Goal: Information Seeking & Learning: Compare options

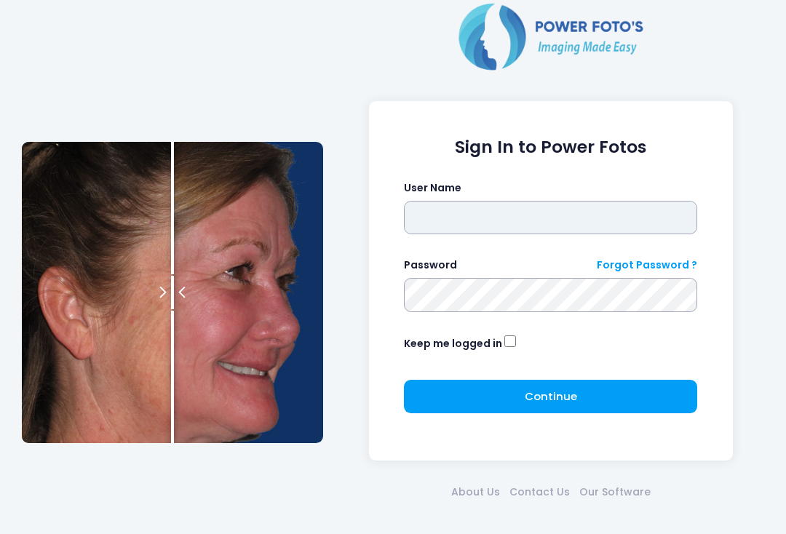
click at [493, 218] on input "text" at bounding box center [550, 217] width 293 height 33
type input "**********"
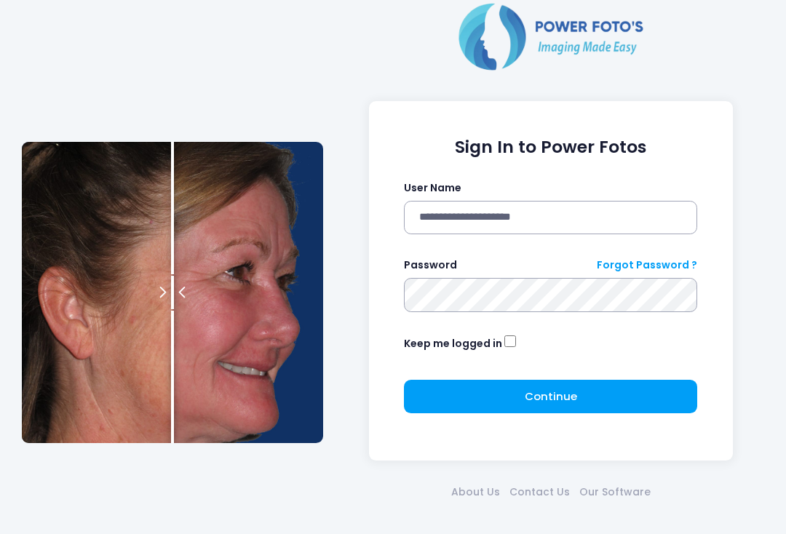
click button "submit" at bounding box center [0, 0] width 0 height 0
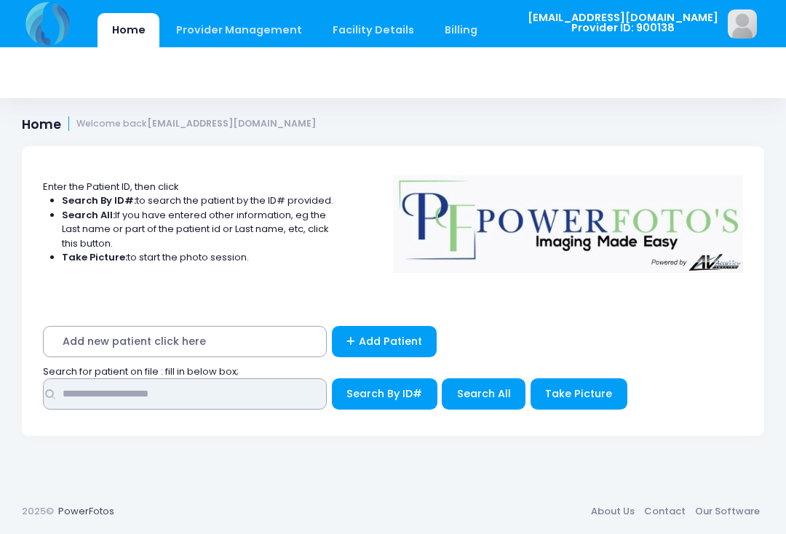
click at [274, 388] on input "text" at bounding box center [185, 393] width 284 height 31
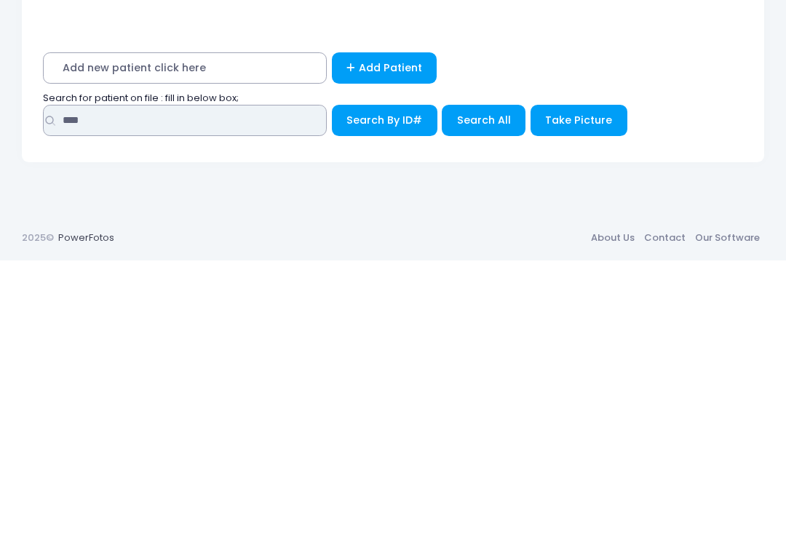
type input "****"
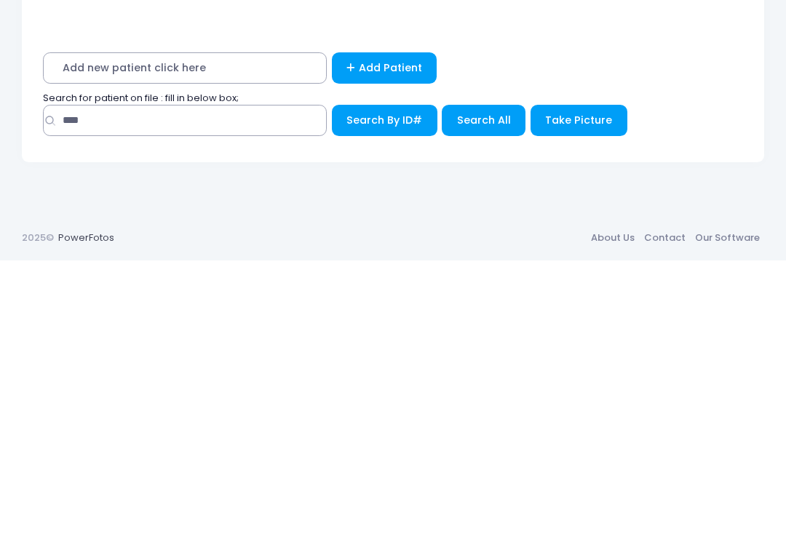
click at [488, 386] on span "Search All" at bounding box center [484, 393] width 54 height 15
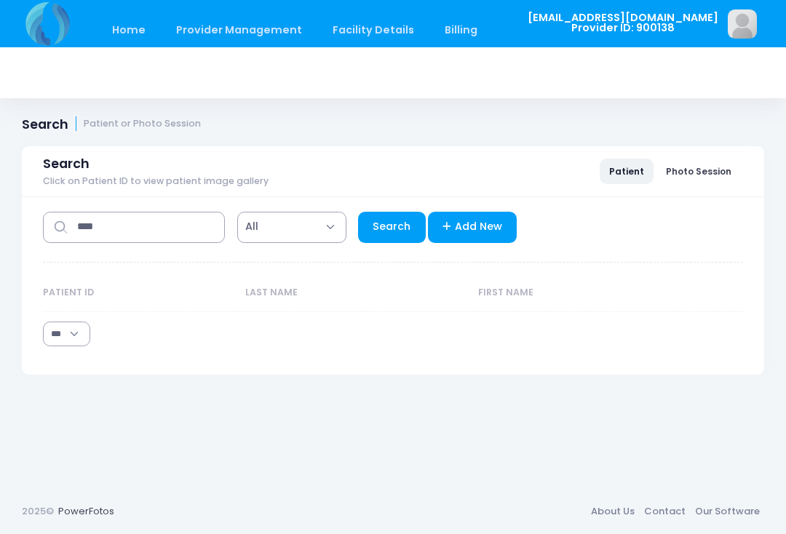
select select "***"
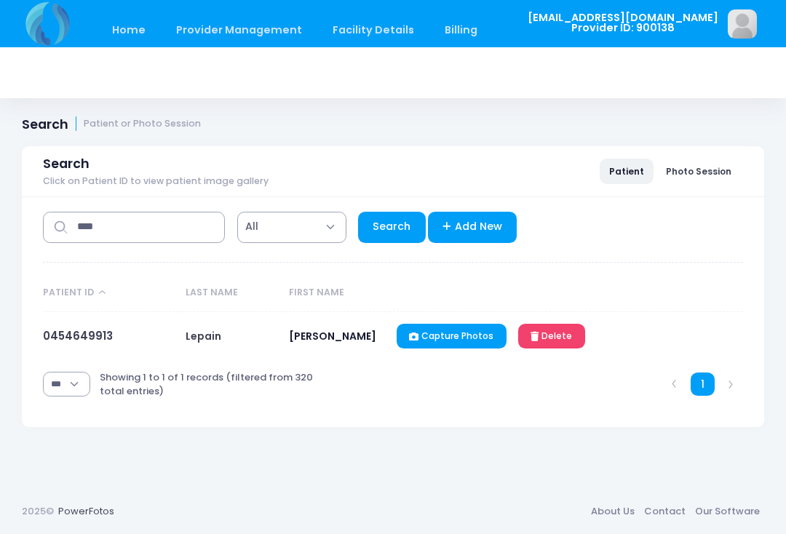
click at [93, 337] on link "0454649913" at bounding box center [78, 335] width 70 height 15
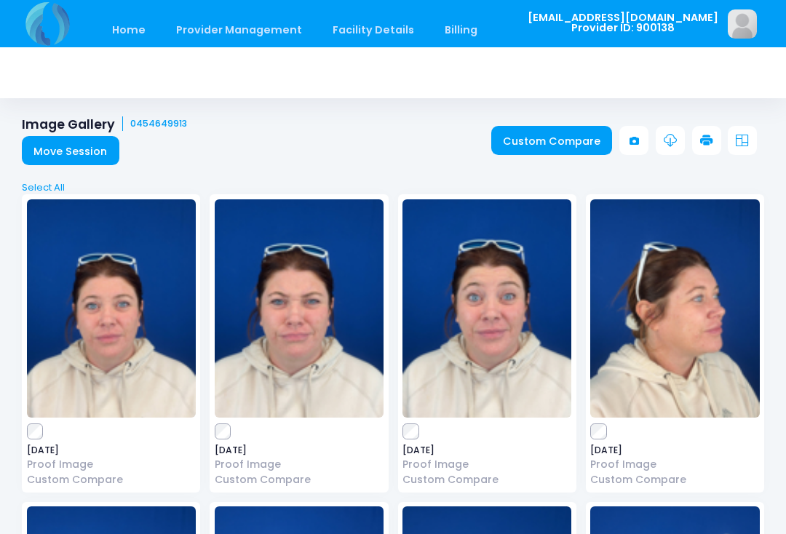
click at [549, 147] on link "Custom Compare" at bounding box center [551, 140] width 121 height 29
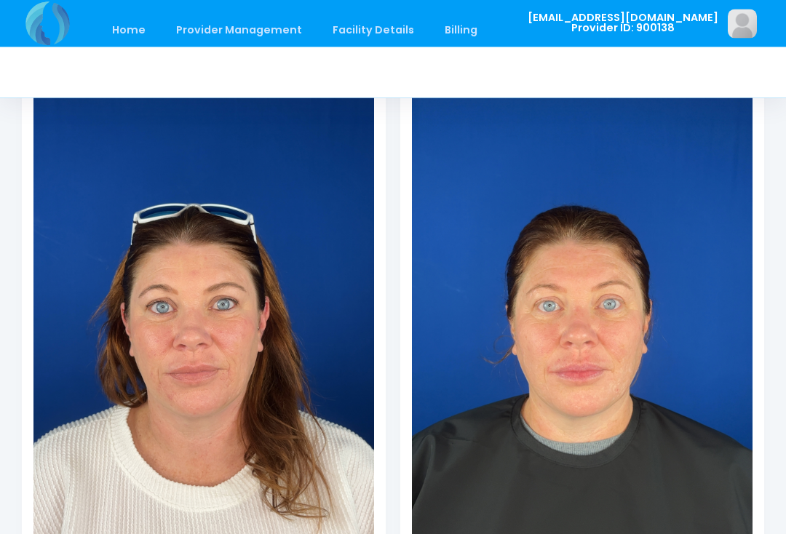
scroll to position [230, 0]
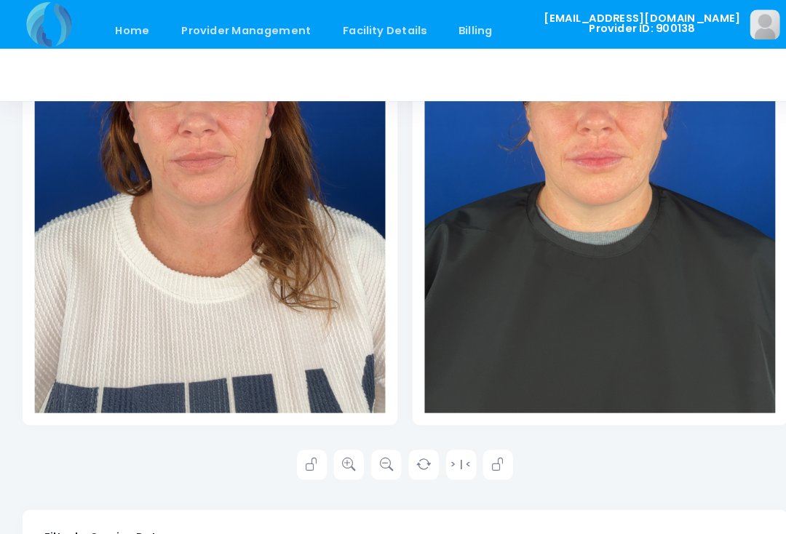
click at [335, 454] on icon at bounding box center [338, 451] width 13 height 13
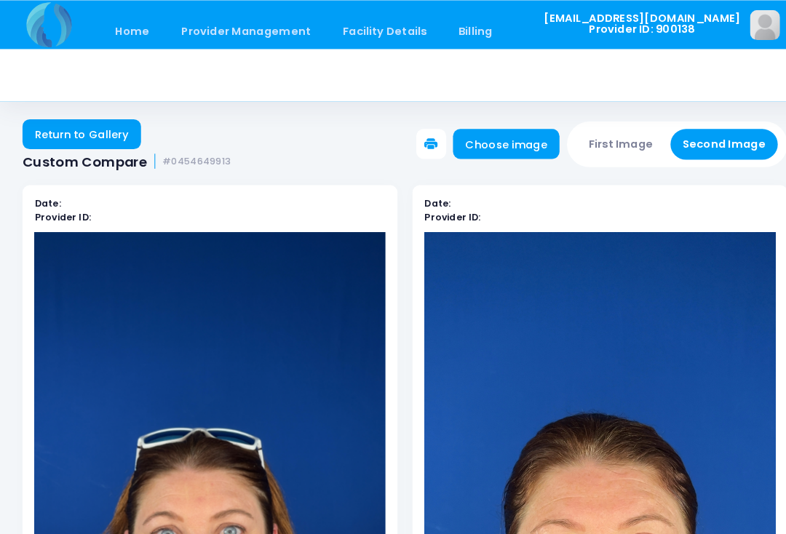
scroll to position [0, 0]
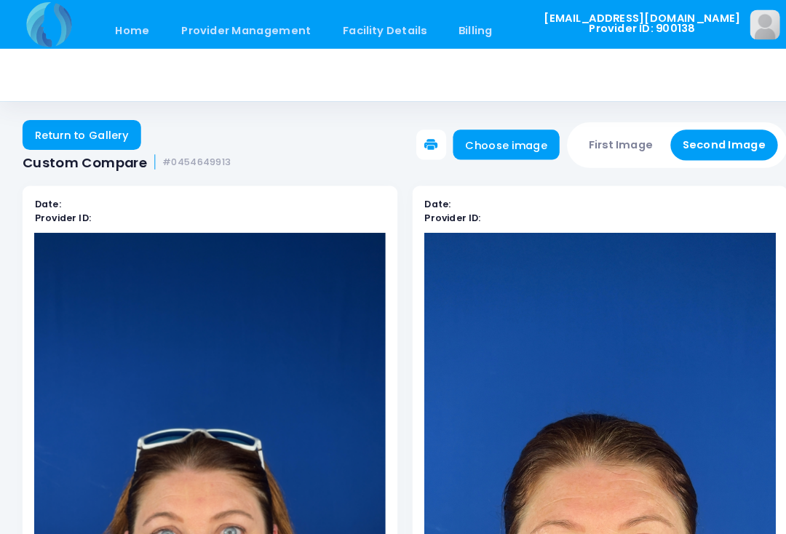
click at [602, 138] on button "First Image" at bounding box center [602, 141] width 87 height 30
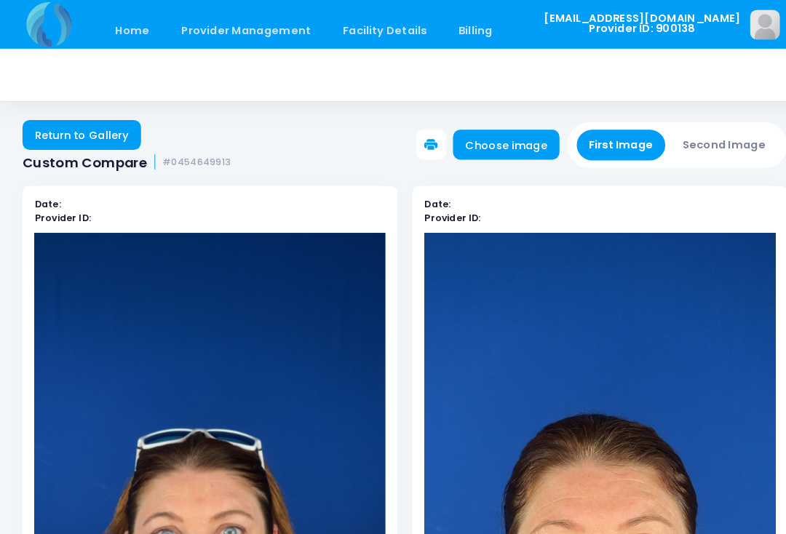
click at [512, 145] on link "Choose image" at bounding box center [490, 140] width 103 height 29
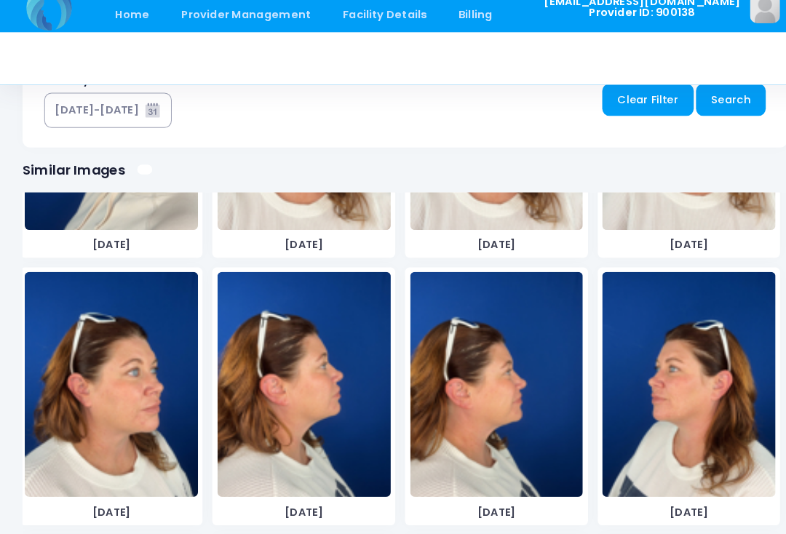
scroll to position [726, 0]
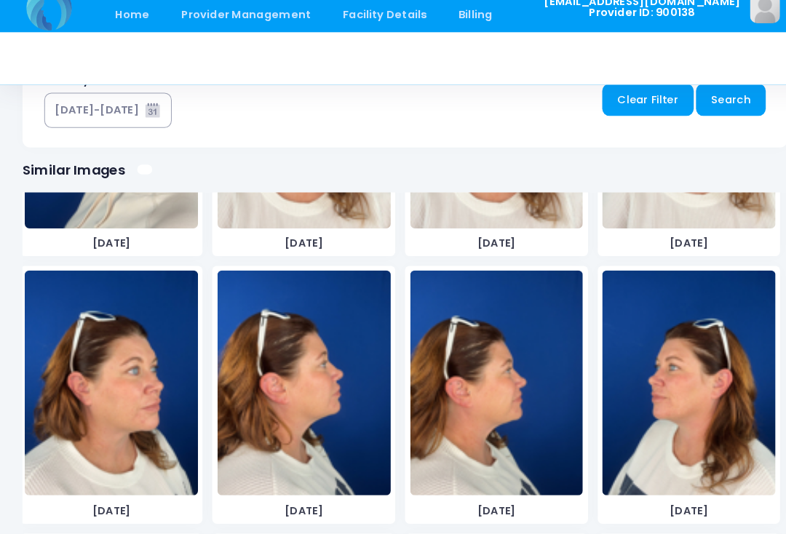
click at [117, 414] on img at bounding box center [108, 388] width 168 height 218
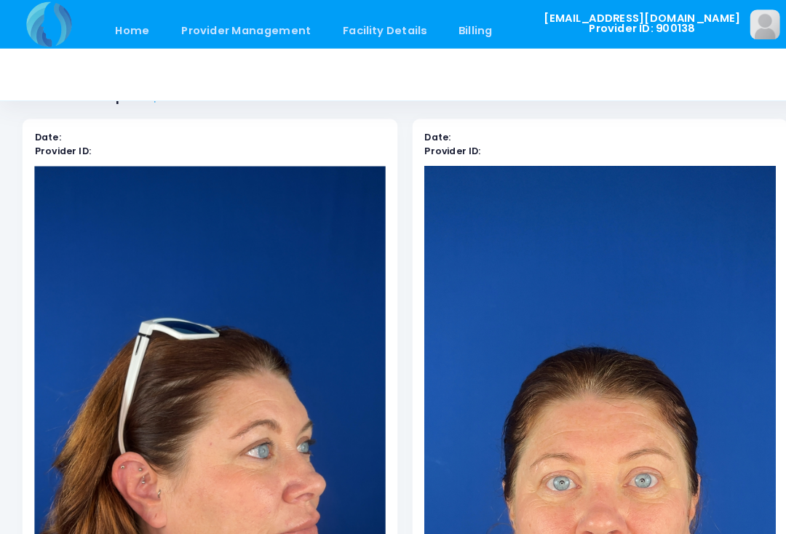
scroll to position [12, 0]
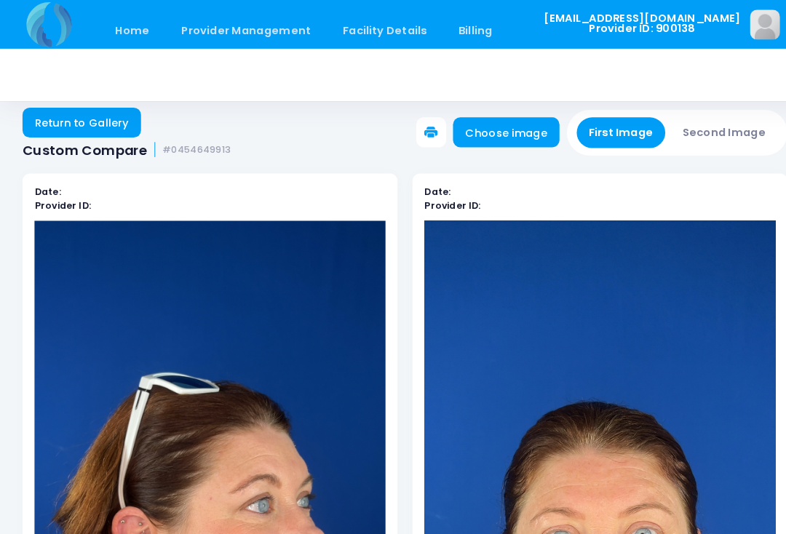
click at [696, 129] on button "Second Image" at bounding box center [702, 129] width 105 height 30
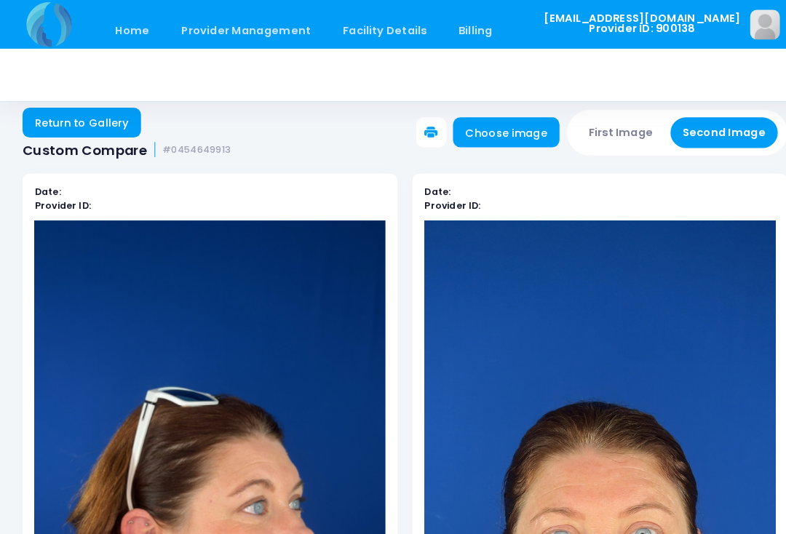
click at [513, 126] on link "Choose image" at bounding box center [490, 128] width 103 height 29
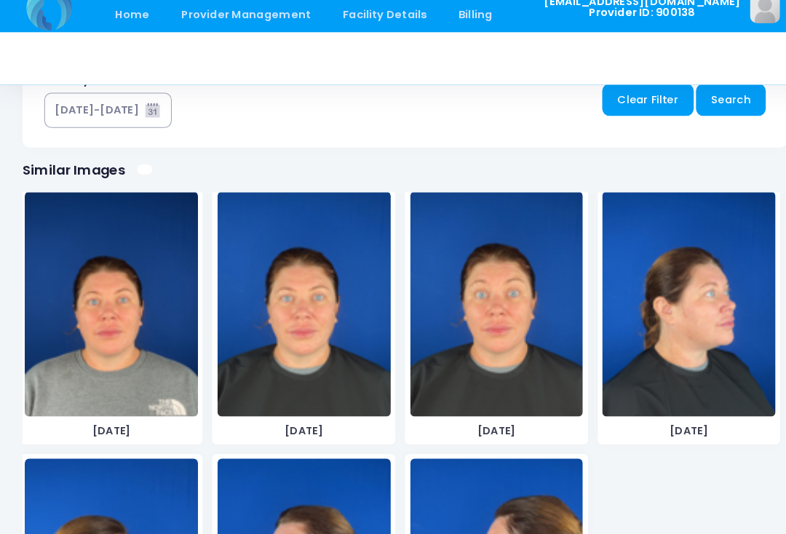
scroll to position [1585, 0]
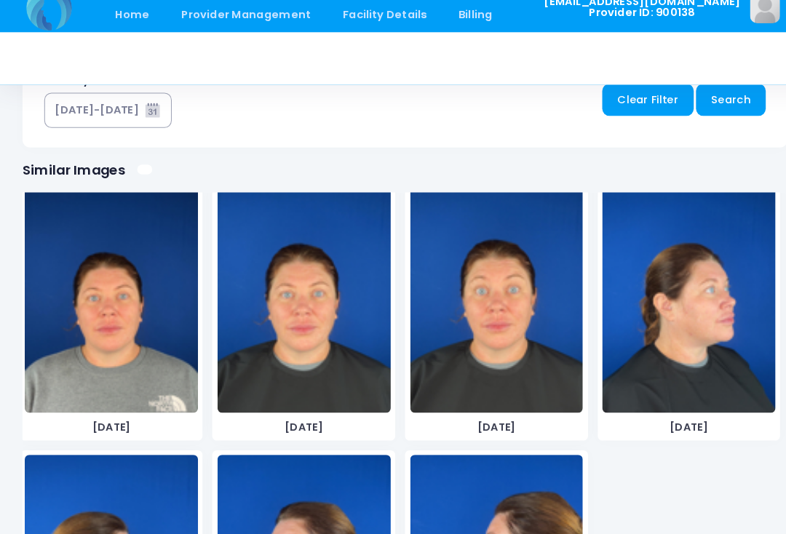
click at [680, 320] on img at bounding box center [668, 308] width 168 height 218
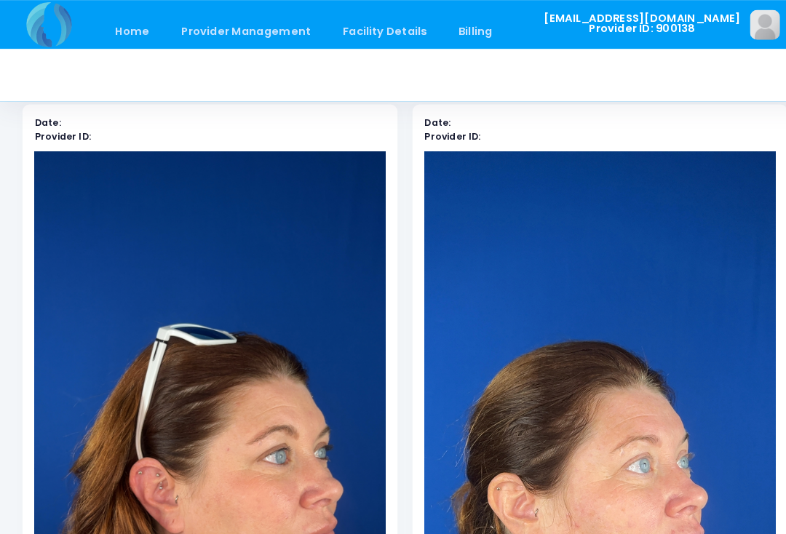
scroll to position [0, 0]
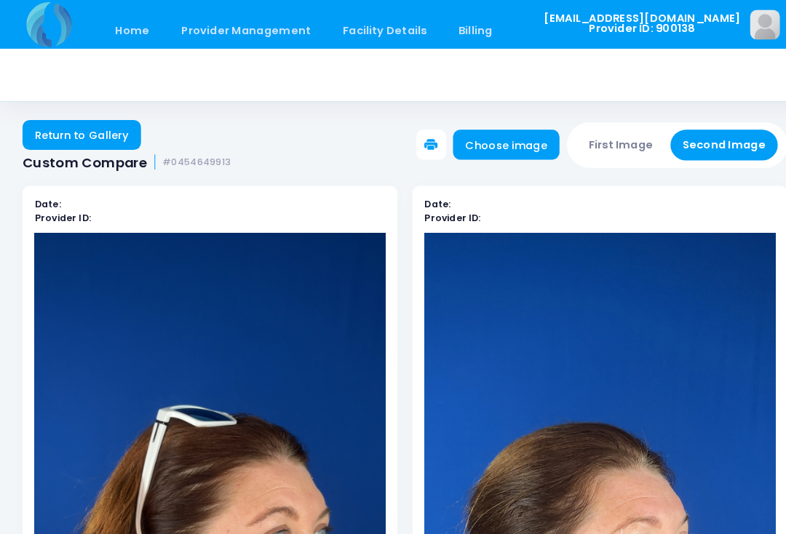
click at [608, 144] on button "First Image" at bounding box center [602, 141] width 87 height 30
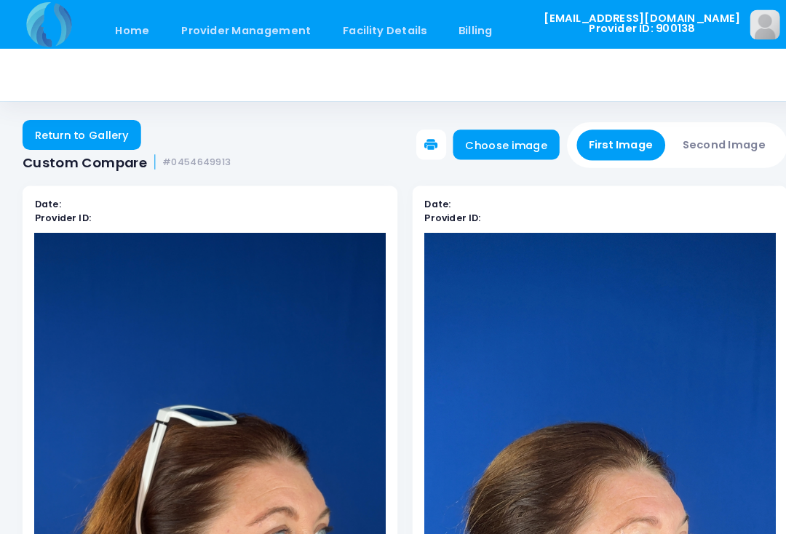
click at [498, 144] on link "Choose image" at bounding box center [490, 140] width 103 height 29
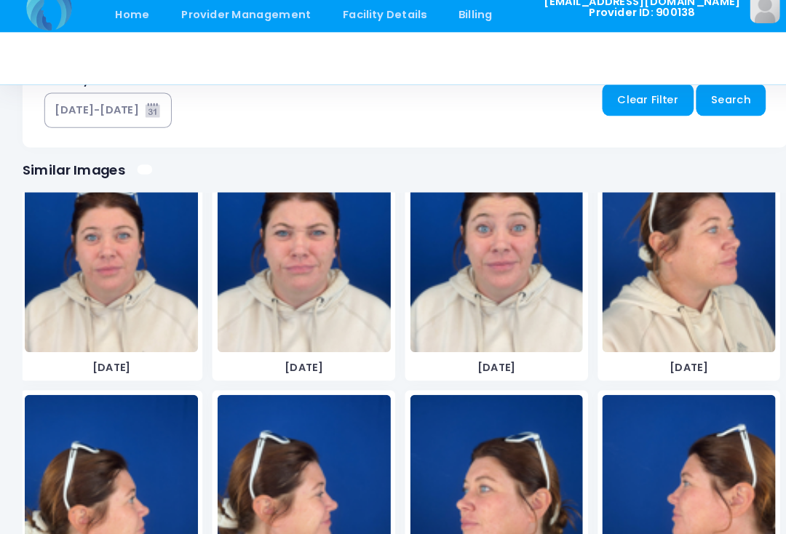
scroll to position [73, 0]
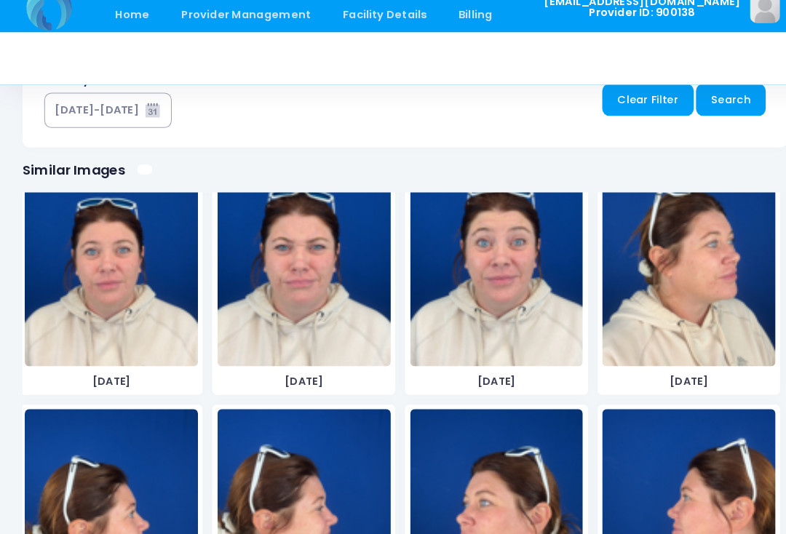
click at [655, 322] on img at bounding box center [668, 263] width 168 height 218
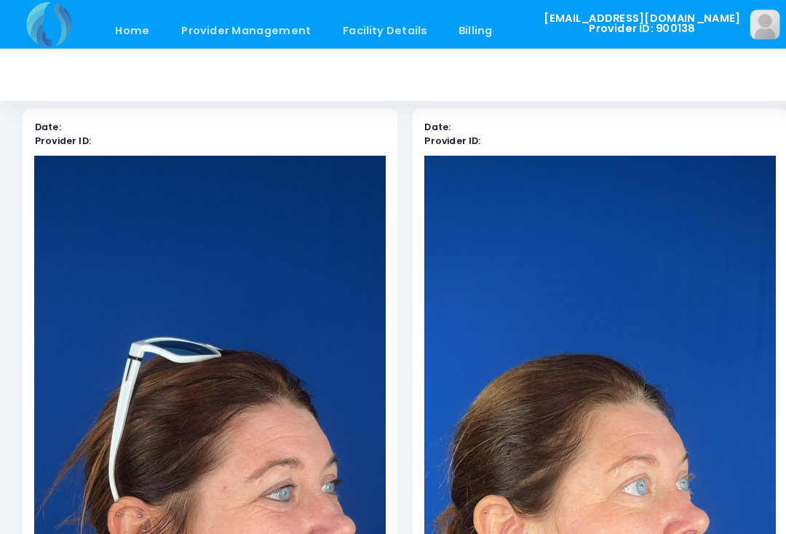
scroll to position [0, 0]
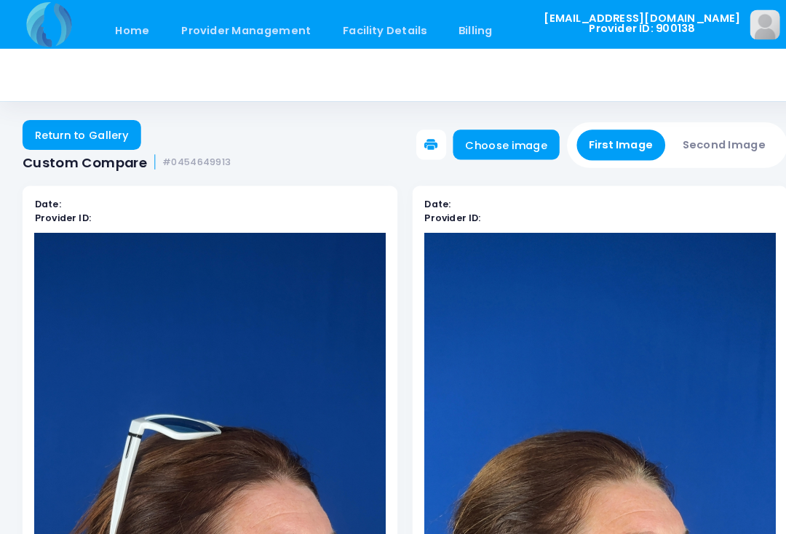
click at [506, 143] on link "Choose image" at bounding box center [490, 140] width 103 height 29
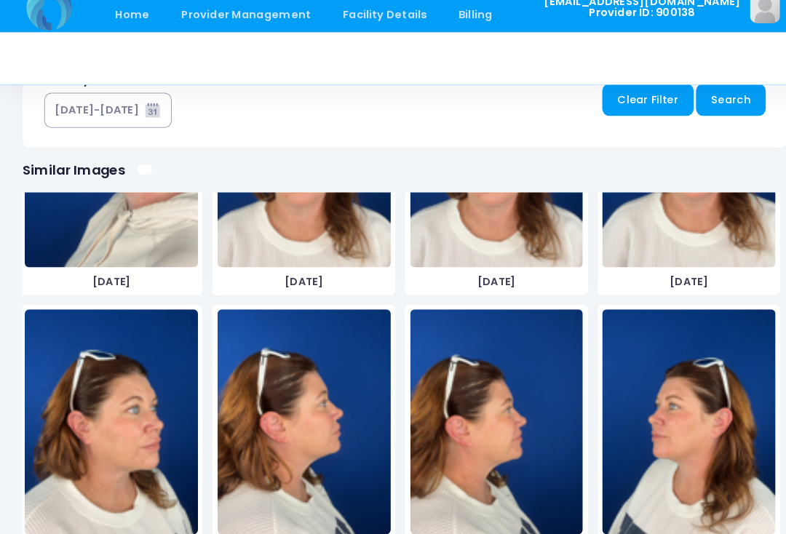
scroll to position [713, 0]
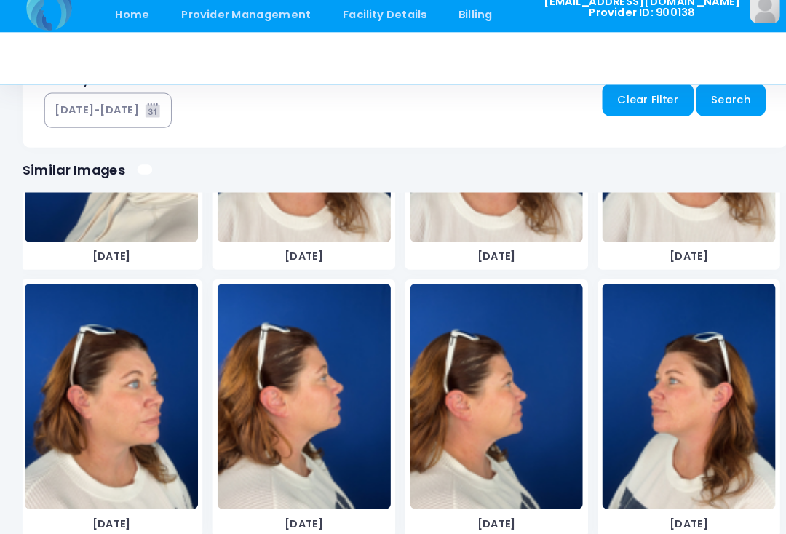
click at [332, 420] on img at bounding box center [295, 401] width 168 height 218
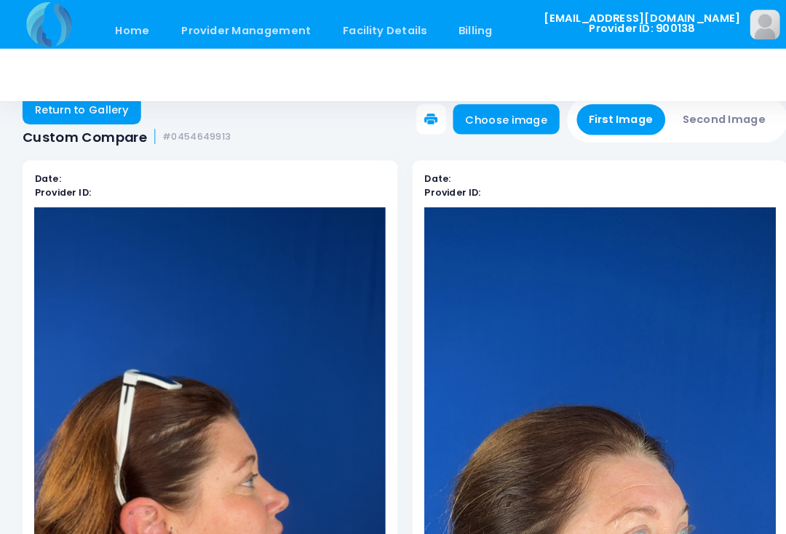
scroll to position [0, 0]
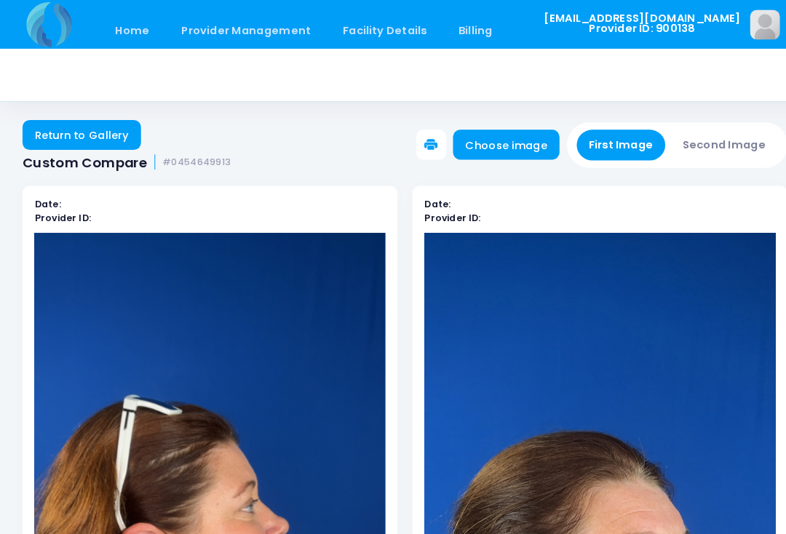
click at [698, 131] on button "Second Image" at bounding box center [702, 141] width 105 height 30
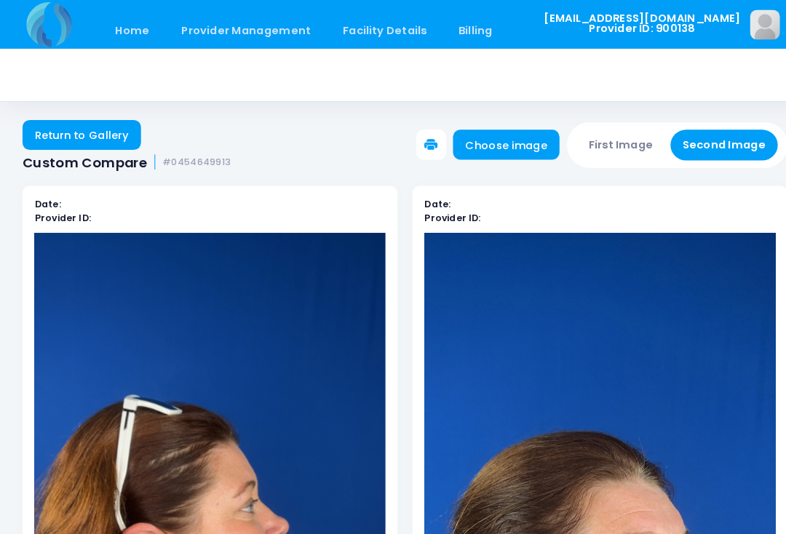
click at [501, 145] on link "Choose image" at bounding box center [490, 140] width 103 height 29
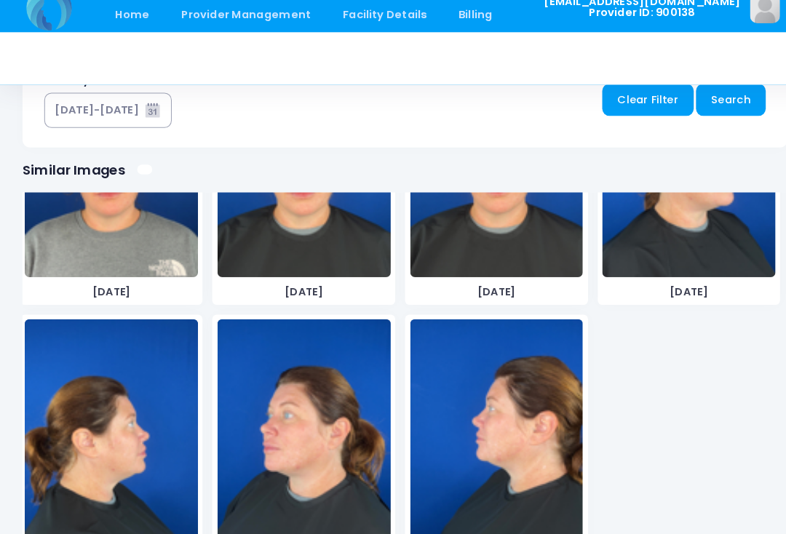
scroll to position [1716, 0]
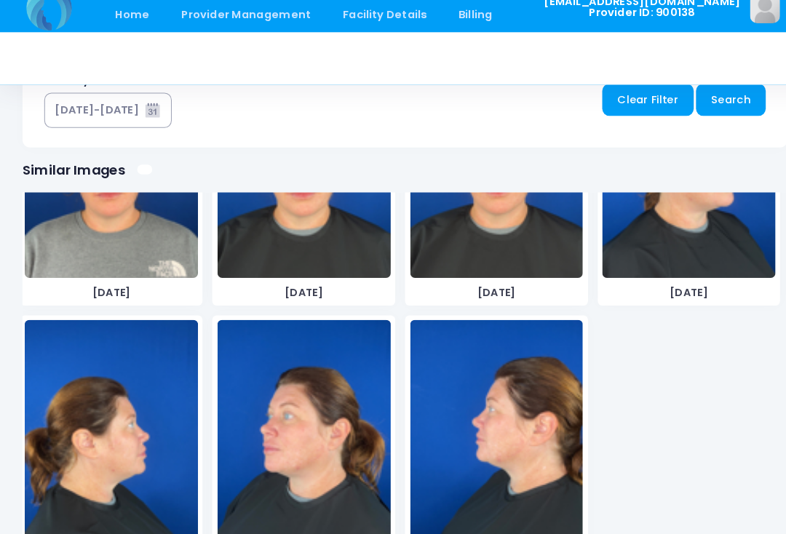
click at [145, 459] on img at bounding box center [108, 436] width 168 height 218
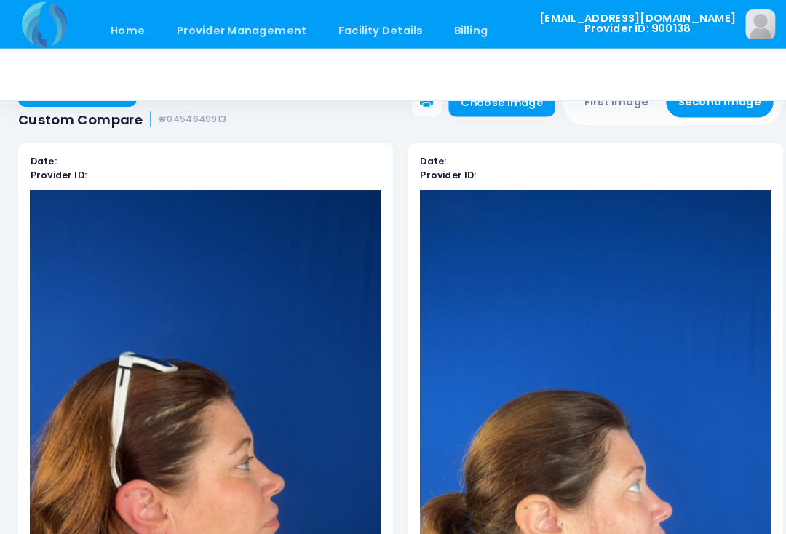
scroll to position [0, 0]
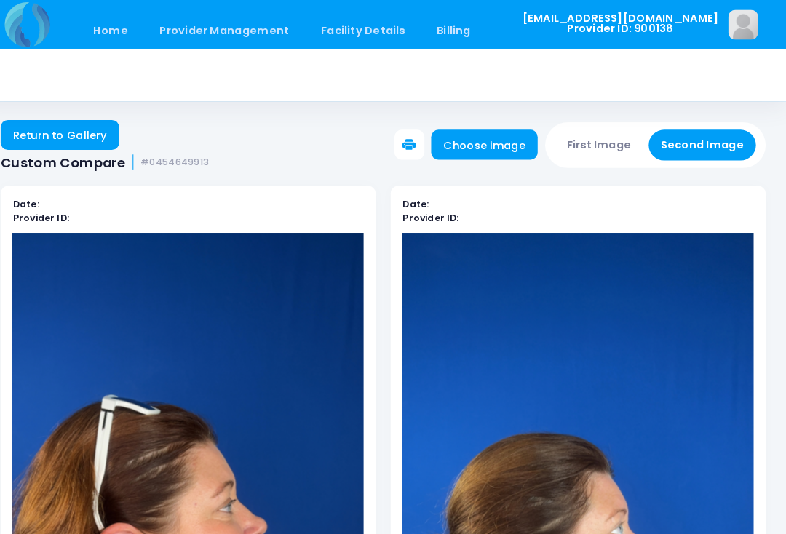
click at [581, 143] on button "First Image" at bounding box center [602, 141] width 87 height 30
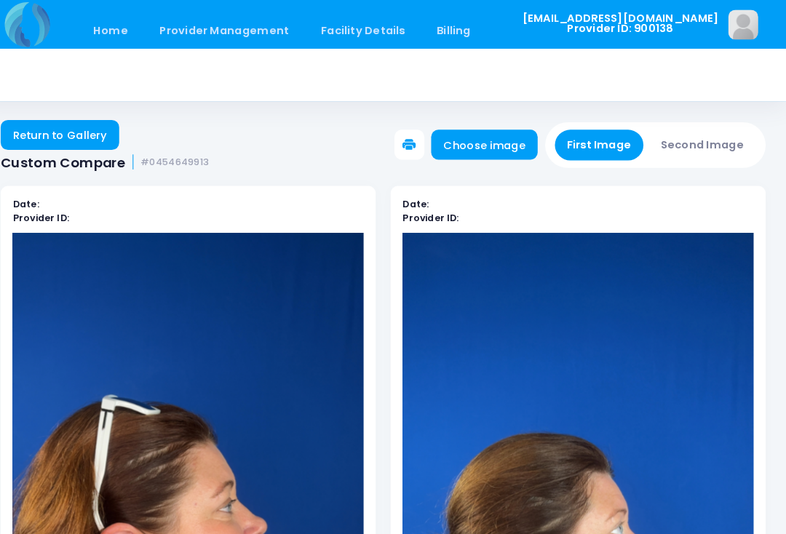
click at [479, 148] on link "Choose image" at bounding box center [490, 140] width 103 height 29
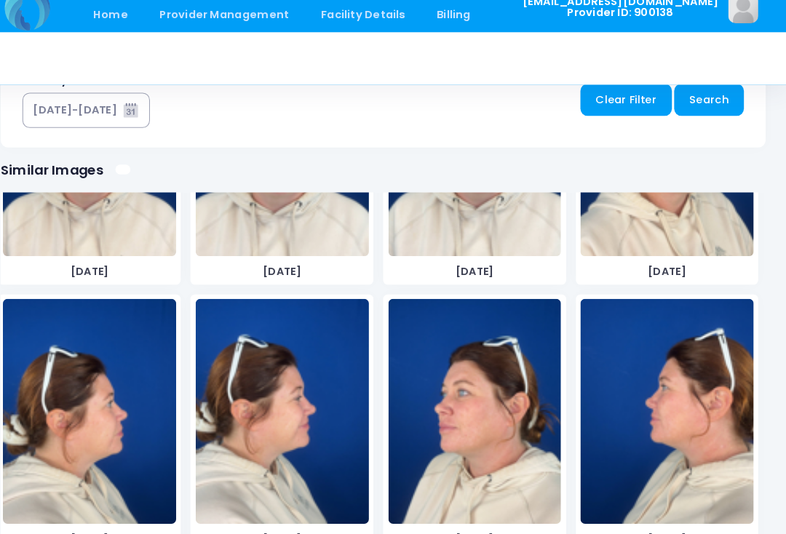
scroll to position [186, 0]
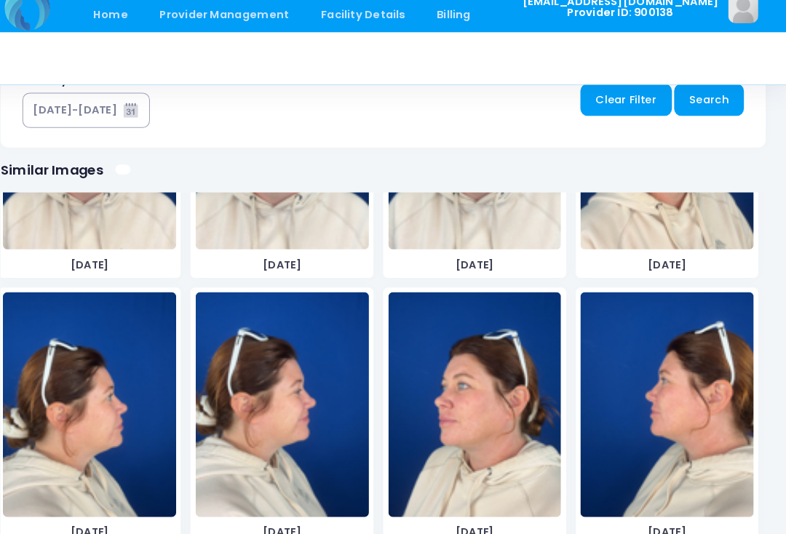
click at [116, 439] on img at bounding box center [108, 409] width 168 height 218
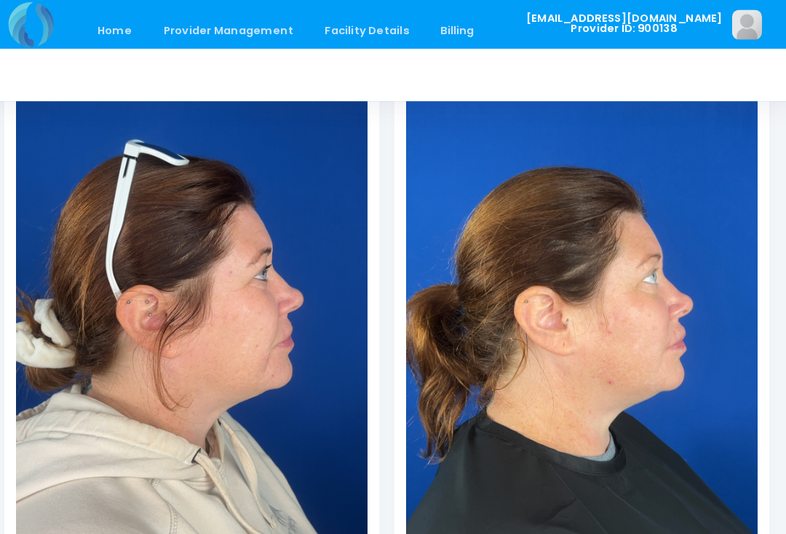
scroll to position [0, 0]
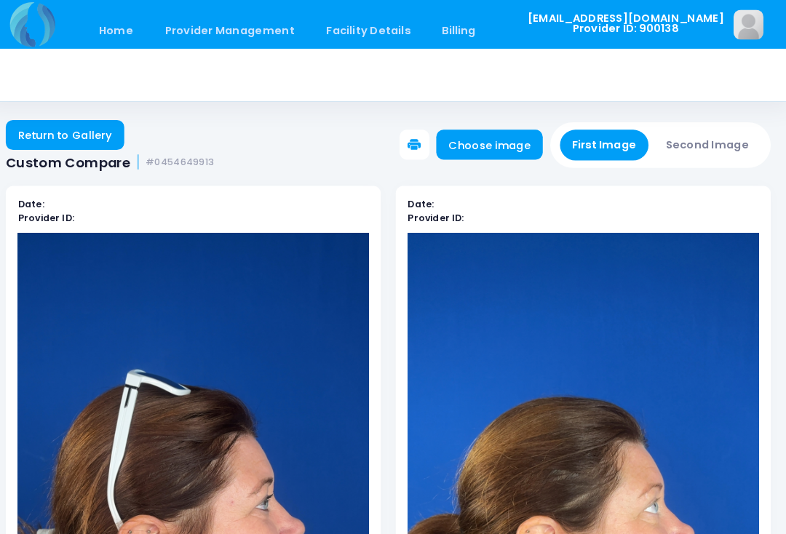
click at [113, 36] on link "Home" at bounding box center [128, 30] width 62 height 34
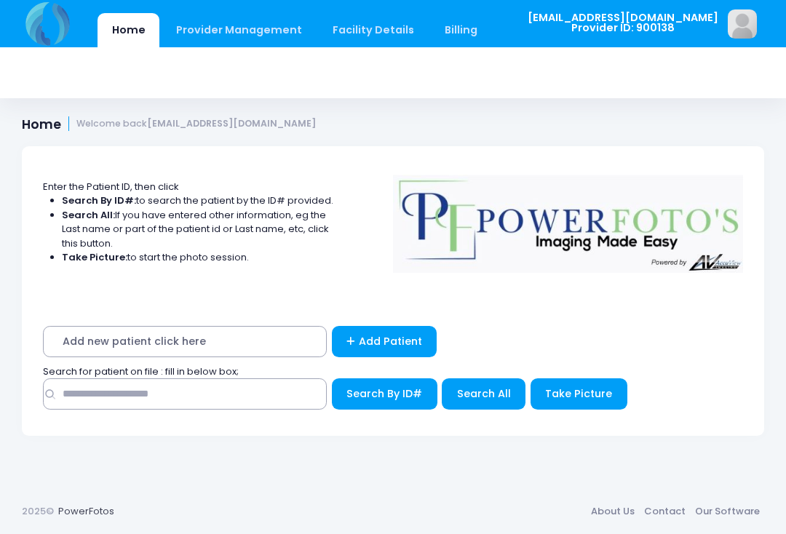
scroll to position [274, 0]
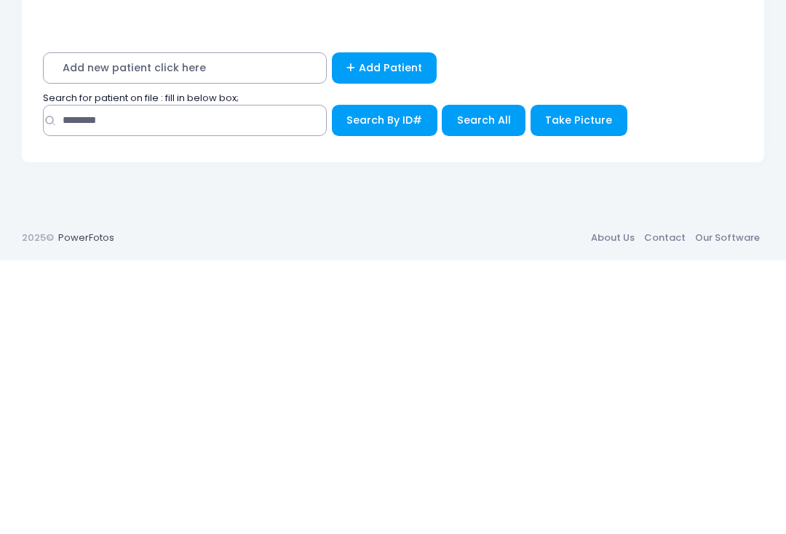
type input "********"
click at [493, 386] on span "Search All" at bounding box center [484, 393] width 54 height 15
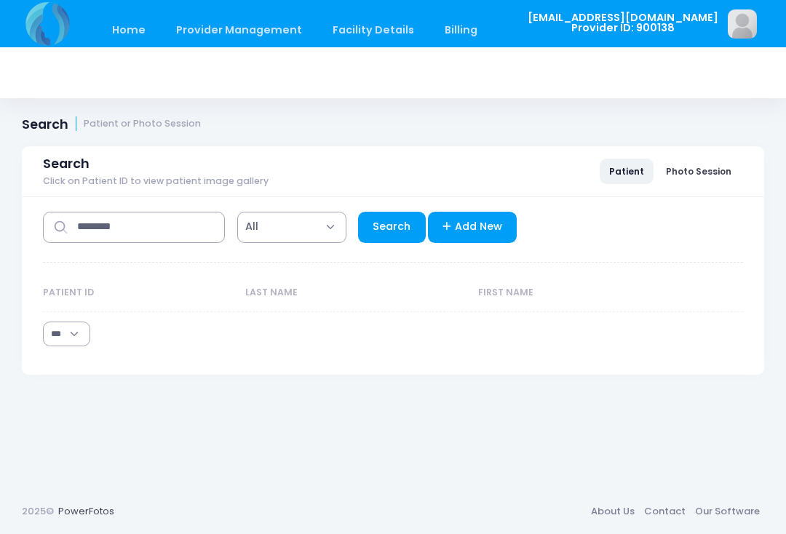
select select "***"
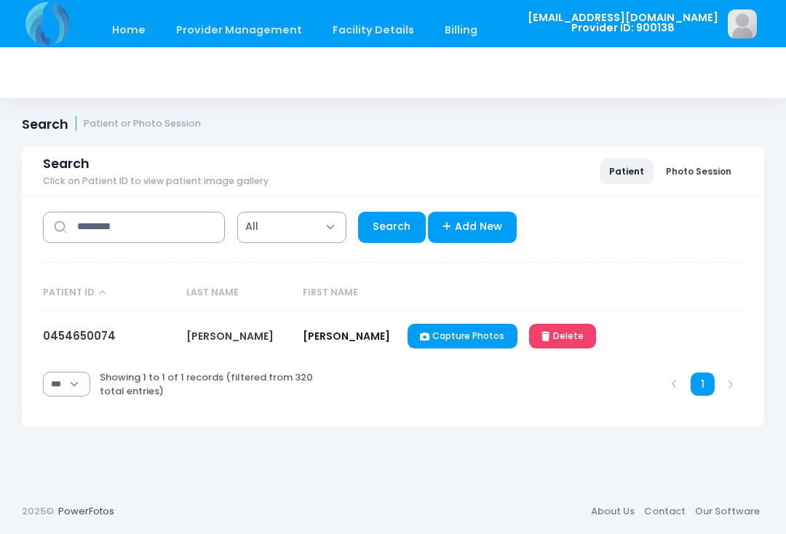
click at [82, 343] on link "0454650074" at bounding box center [79, 335] width 73 height 15
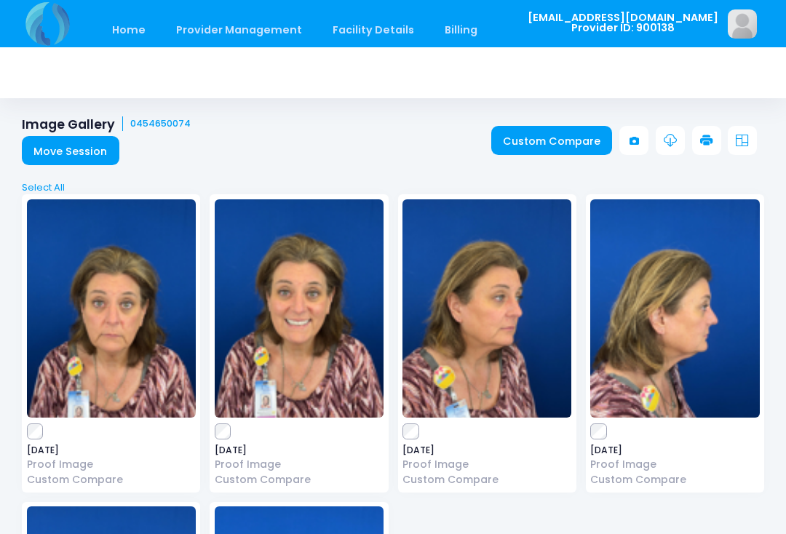
click at [527, 135] on link "Custom Compare" at bounding box center [551, 140] width 121 height 29
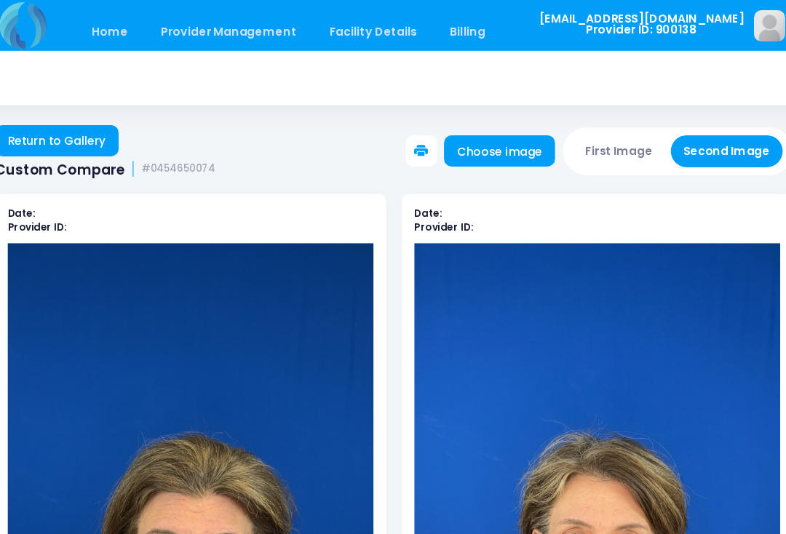
click at [578, 140] on button "First Image" at bounding box center [602, 141] width 87 height 30
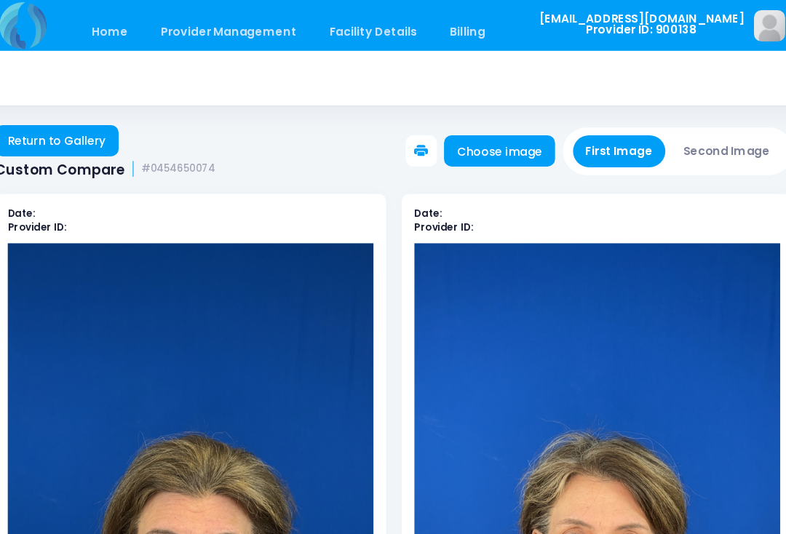
click at [471, 148] on link "Choose image" at bounding box center [490, 140] width 103 height 29
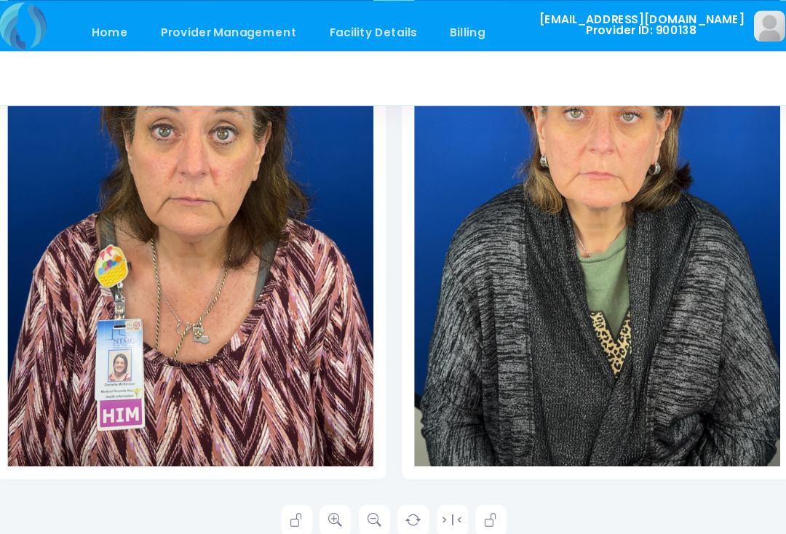
scroll to position [388, 0]
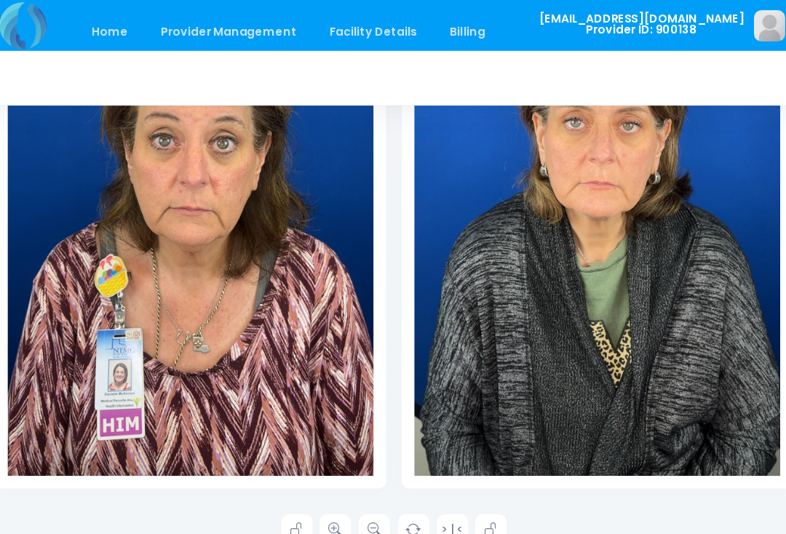
click at [106, 29] on link "Home" at bounding box center [128, 30] width 62 height 34
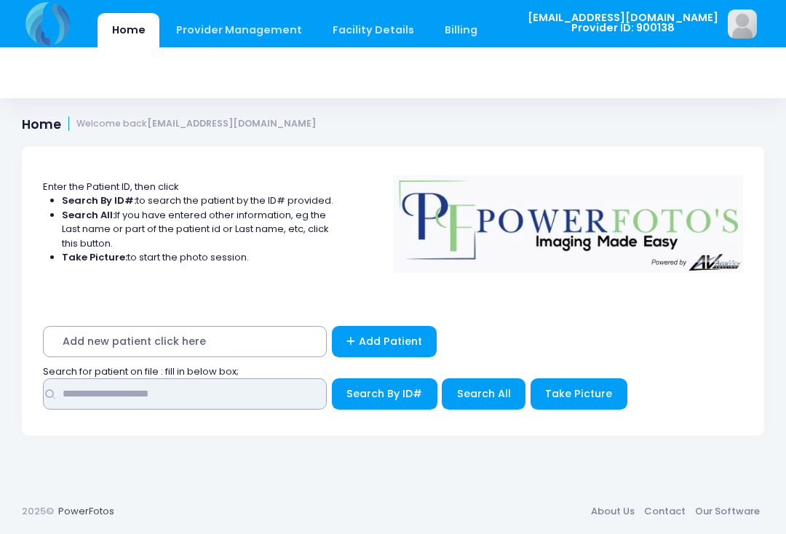
click at [188, 407] on input "text" at bounding box center [185, 393] width 284 height 31
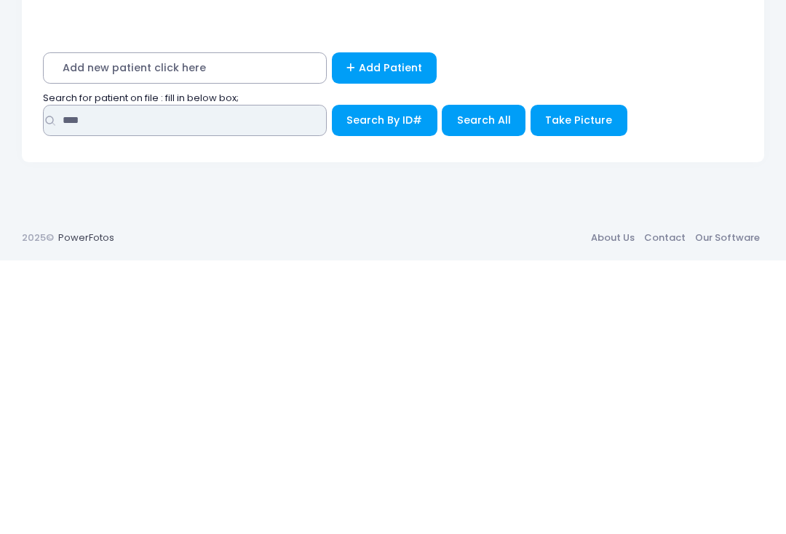
type input "****"
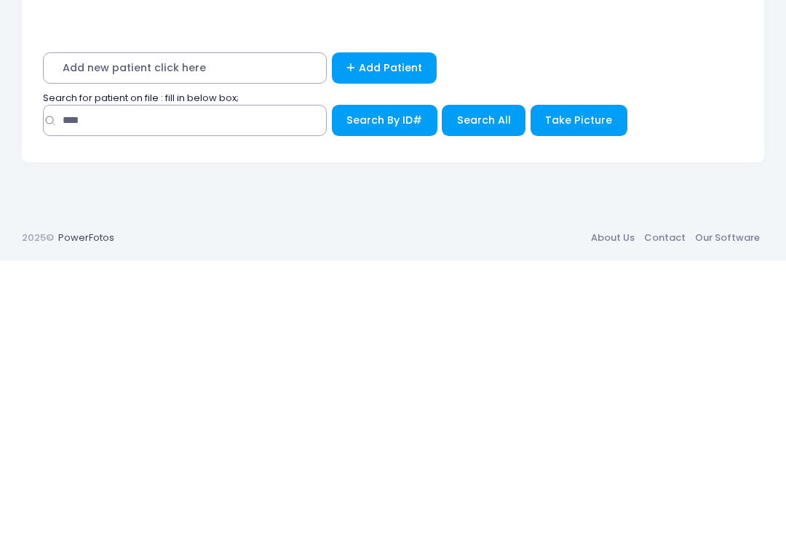
click at [472, 386] on span "Search All" at bounding box center [484, 393] width 54 height 15
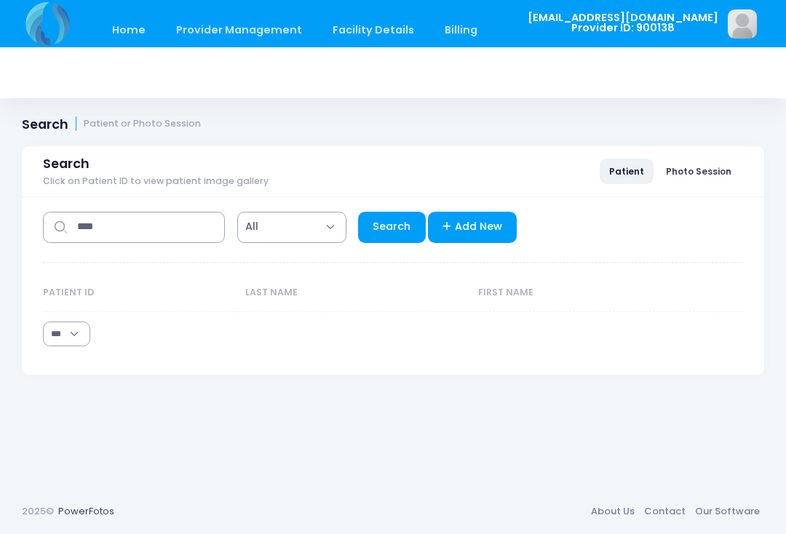
select select "***"
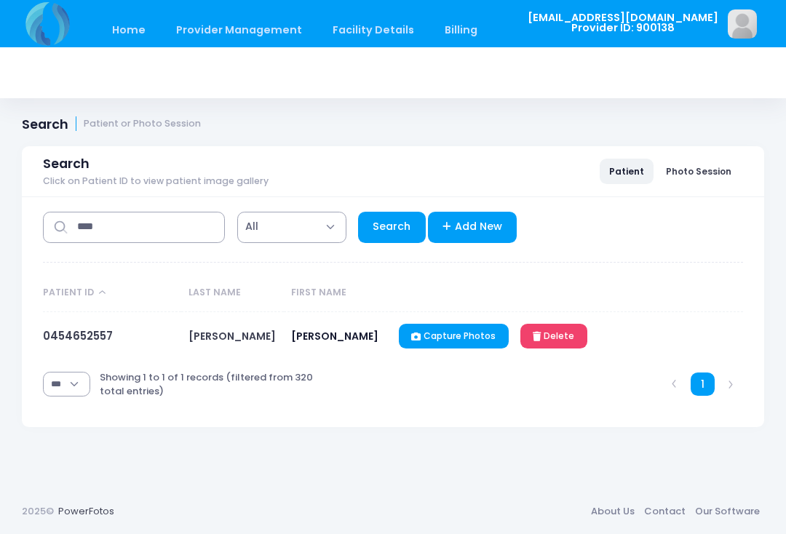
click at [84, 335] on link "0454652557" at bounding box center [78, 335] width 70 height 15
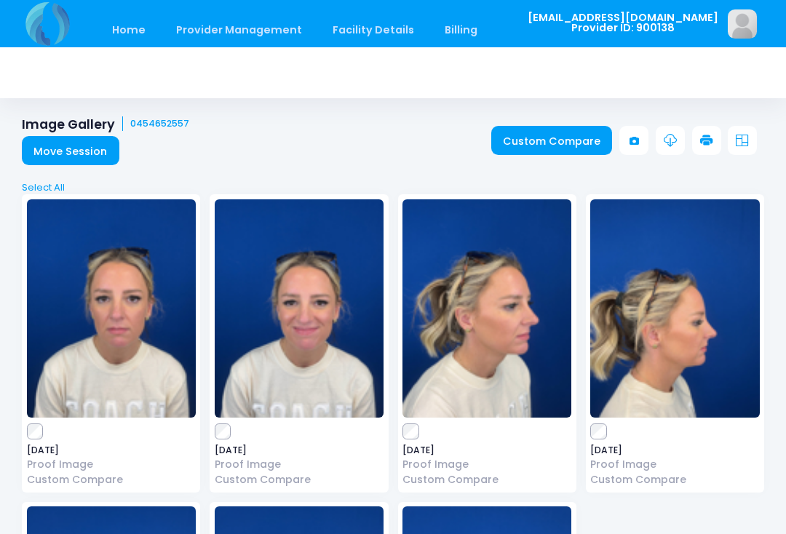
click at [541, 142] on link "Custom Compare" at bounding box center [551, 140] width 121 height 29
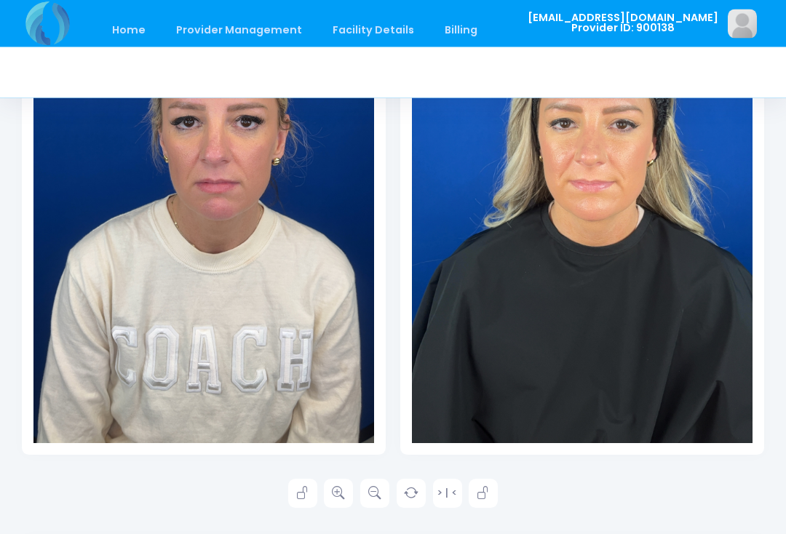
scroll to position [385, 0]
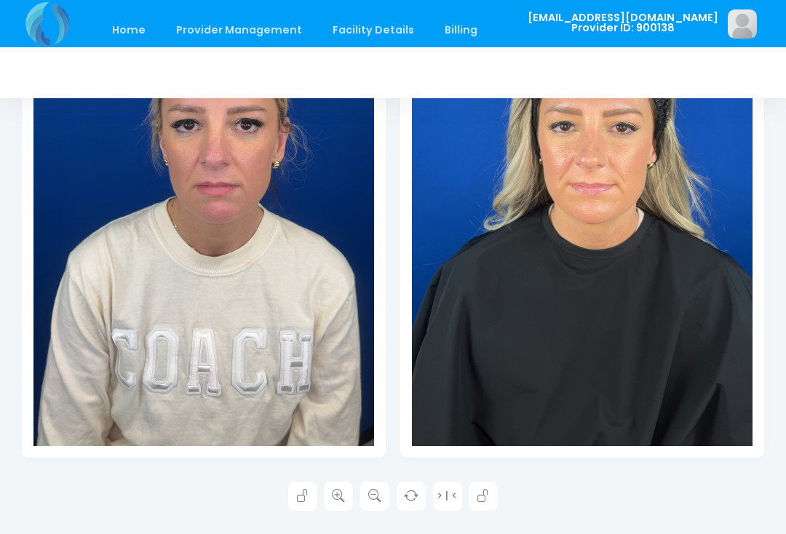
click at [327, 498] on link at bounding box center [338, 496] width 29 height 29
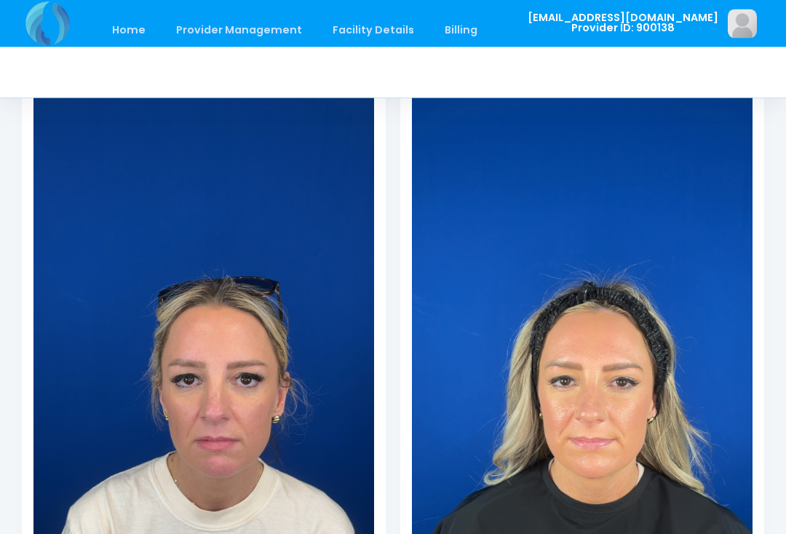
scroll to position [0, 0]
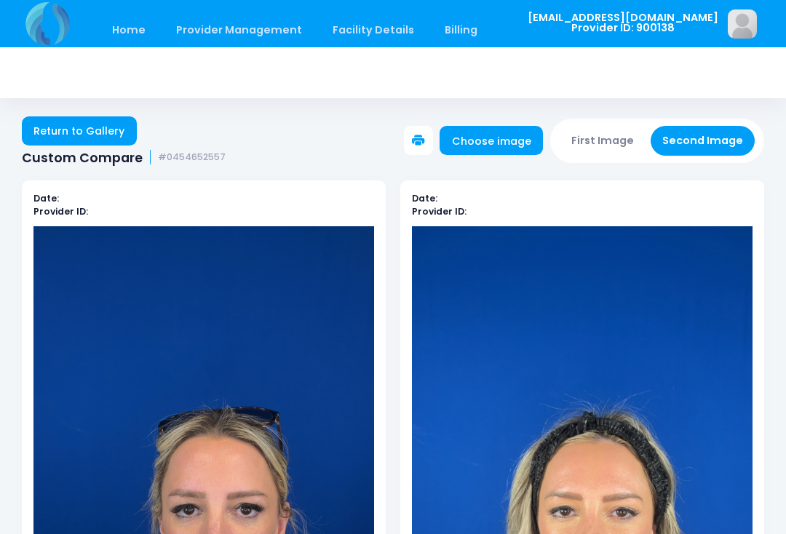
click at [603, 135] on button "First Image" at bounding box center [602, 141] width 87 height 30
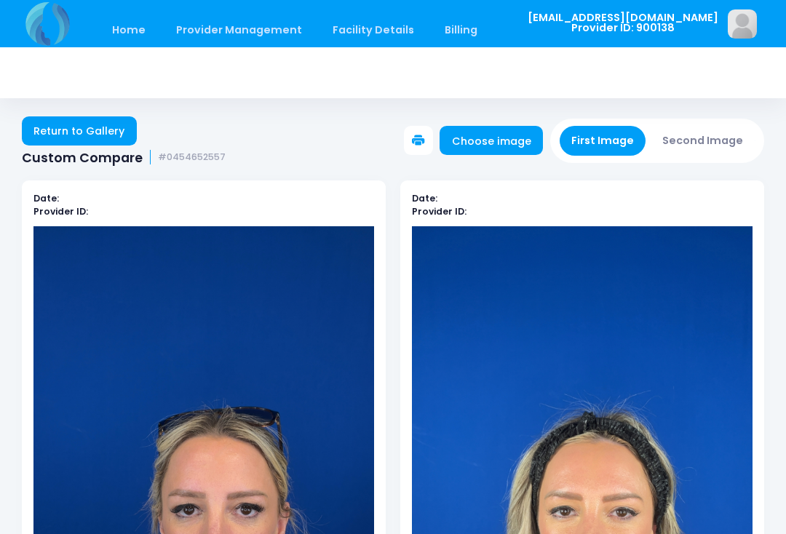
click at [478, 151] on link "Choose image" at bounding box center [490, 140] width 103 height 29
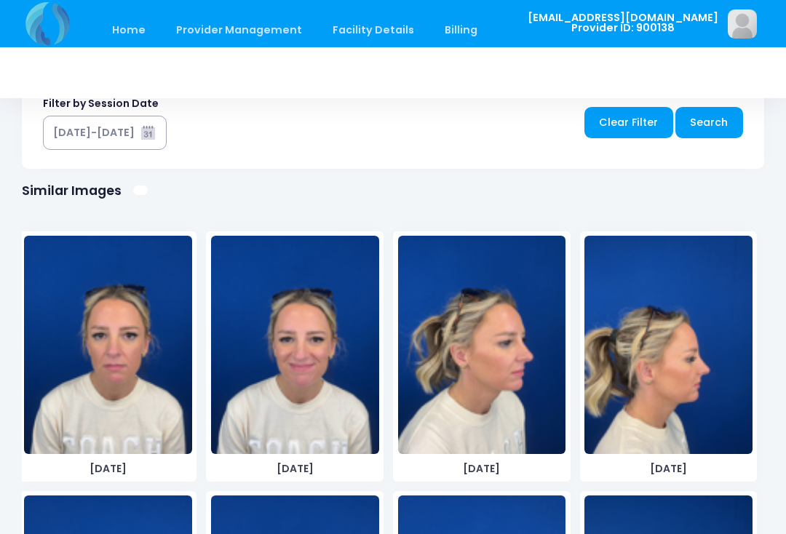
scroll to position [873, 0]
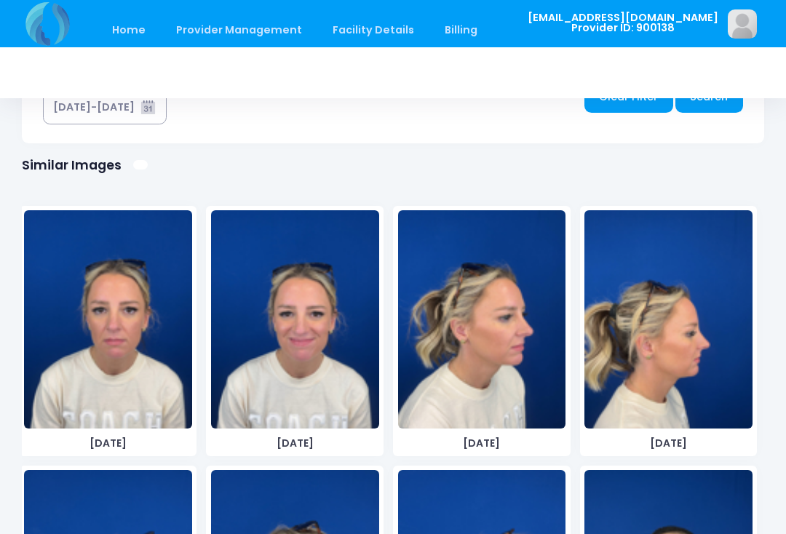
click at [476, 391] on img at bounding box center [482, 319] width 168 height 218
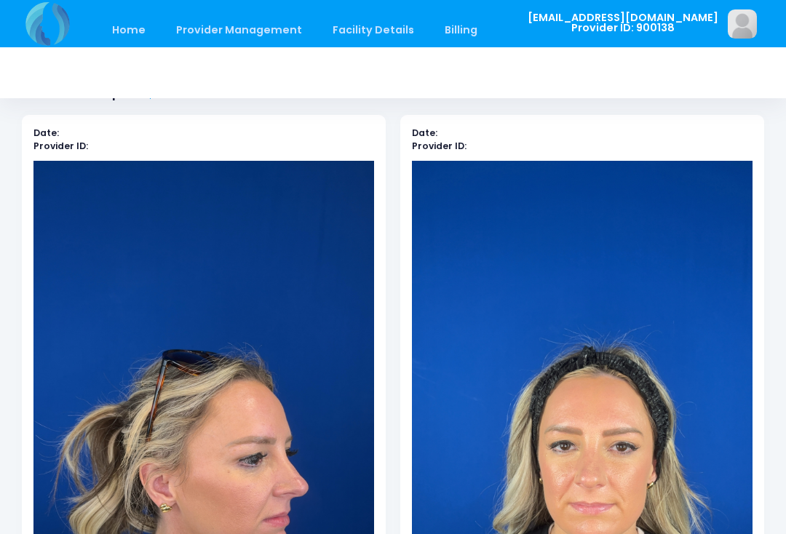
scroll to position [0, 0]
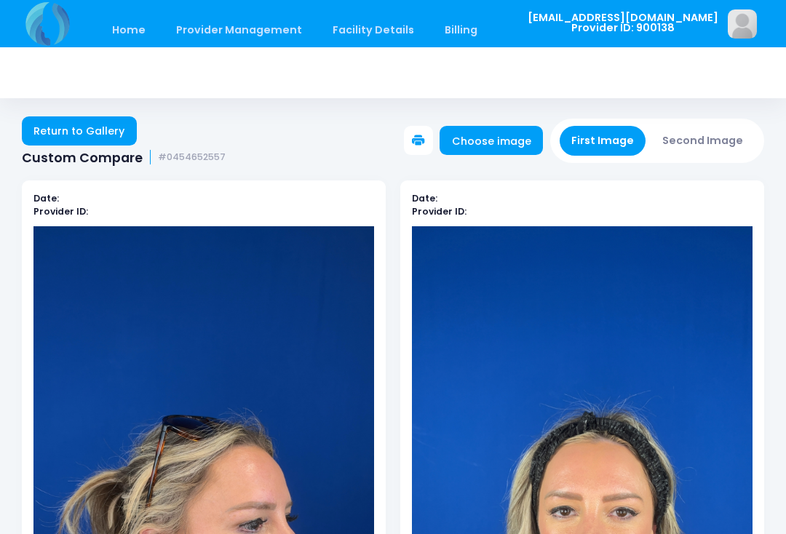
click at [706, 139] on button "Second Image" at bounding box center [702, 141] width 105 height 30
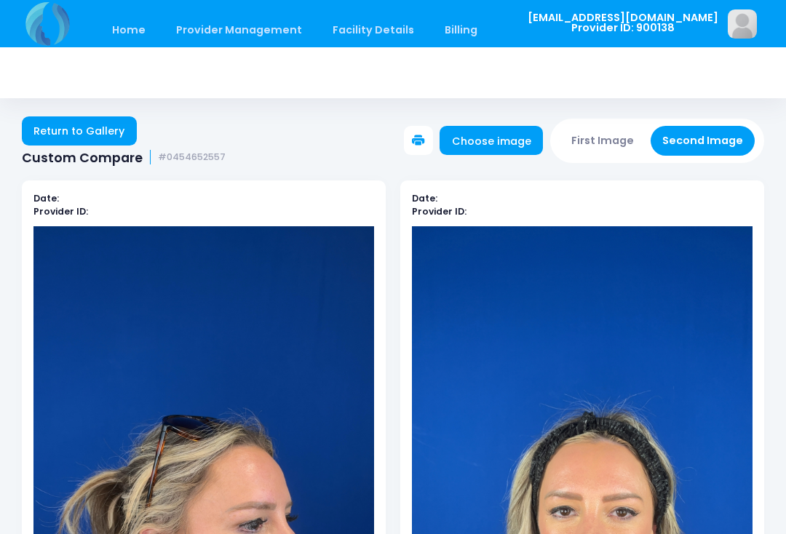
click at [515, 140] on link "Choose image" at bounding box center [490, 140] width 103 height 29
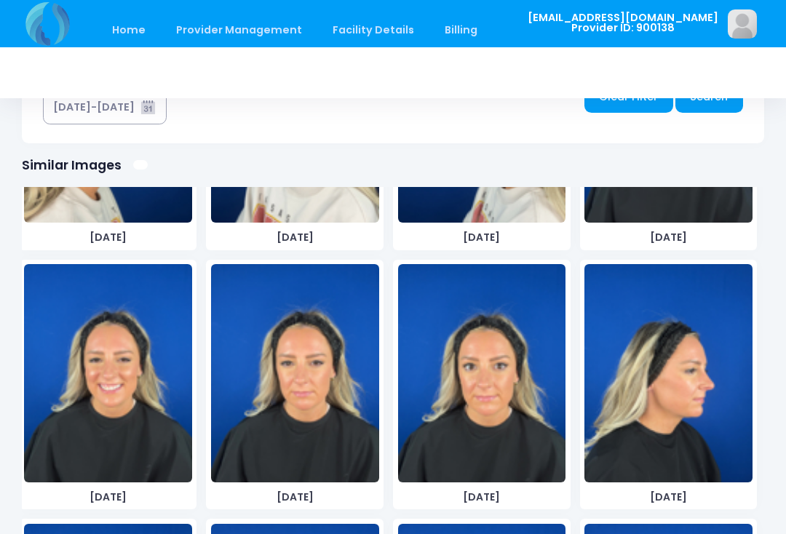
scroll to position [984, 0]
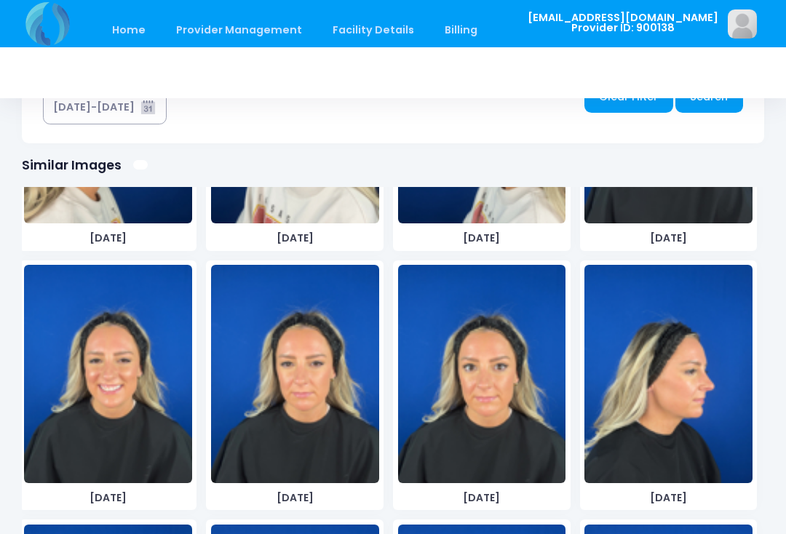
click at [650, 429] on img at bounding box center [668, 374] width 168 height 218
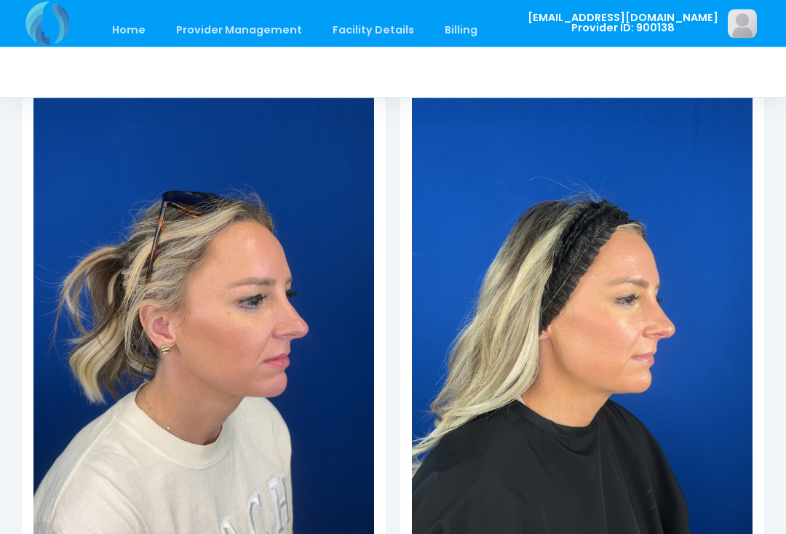
scroll to position [224, 0]
